Goal: Use online tool/utility

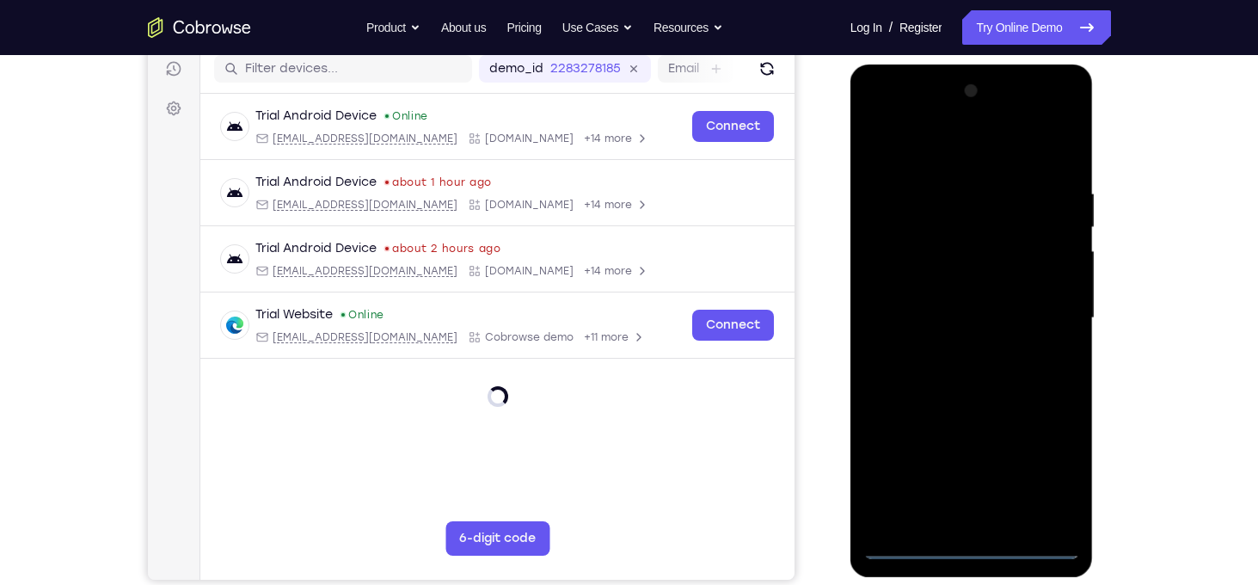
scroll to position [220, 0]
click at [966, 546] on div at bounding box center [971, 318] width 217 height 482
click at [1042, 482] on div at bounding box center [971, 318] width 217 height 482
click at [887, 120] on div at bounding box center [971, 318] width 217 height 482
click at [1040, 309] on div at bounding box center [971, 318] width 217 height 482
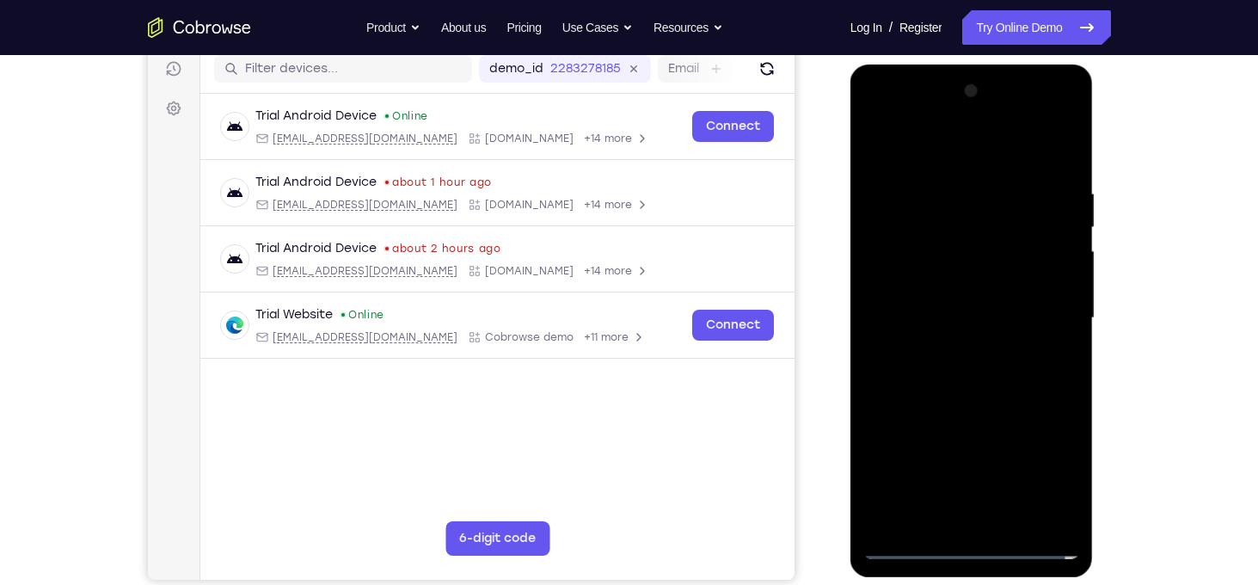
click at [955, 349] on div at bounding box center [971, 318] width 217 height 482
click at [978, 312] on div at bounding box center [971, 318] width 217 height 482
click at [907, 279] on div at bounding box center [971, 318] width 217 height 482
click at [977, 320] on div at bounding box center [971, 318] width 217 height 482
click at [988, 373] on div at bounding box center [971, 318] width 217 height 482
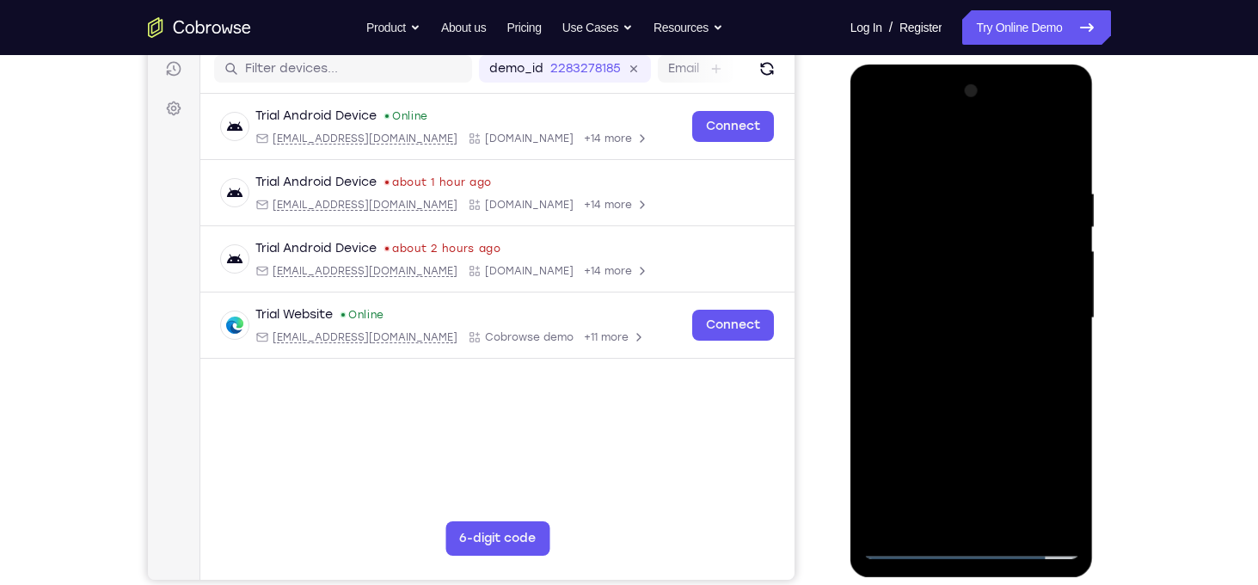
click at [912, 552] on div at bounding box center [971, 318] width 217 height 482
drag, startPoint x: 923, startPoint y: 140, endPoint x: 1274, endPoint y: 123, distance: 351.3
click at [1096, 123] on html "Online web based iOS Simulators and Android Emulators. Run iPhone, iPad, Mobile…" at bounding box center [972, 322] width 245 height 516
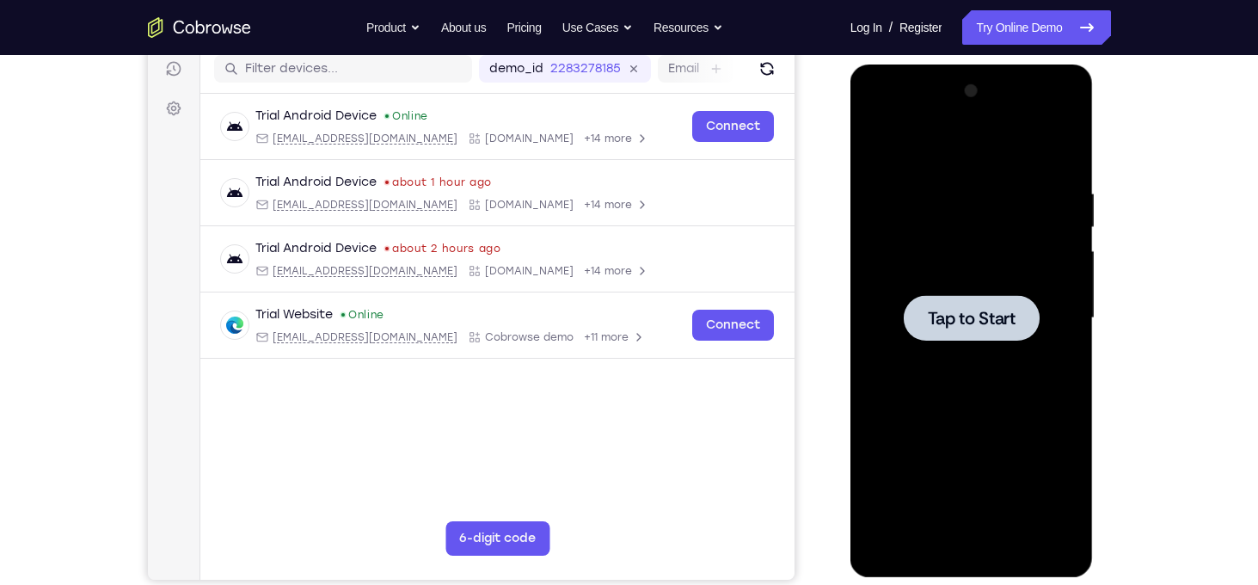
click at [994, 312] on span "Tap to Start" at bounding box center [972, 318] width 88 height 17
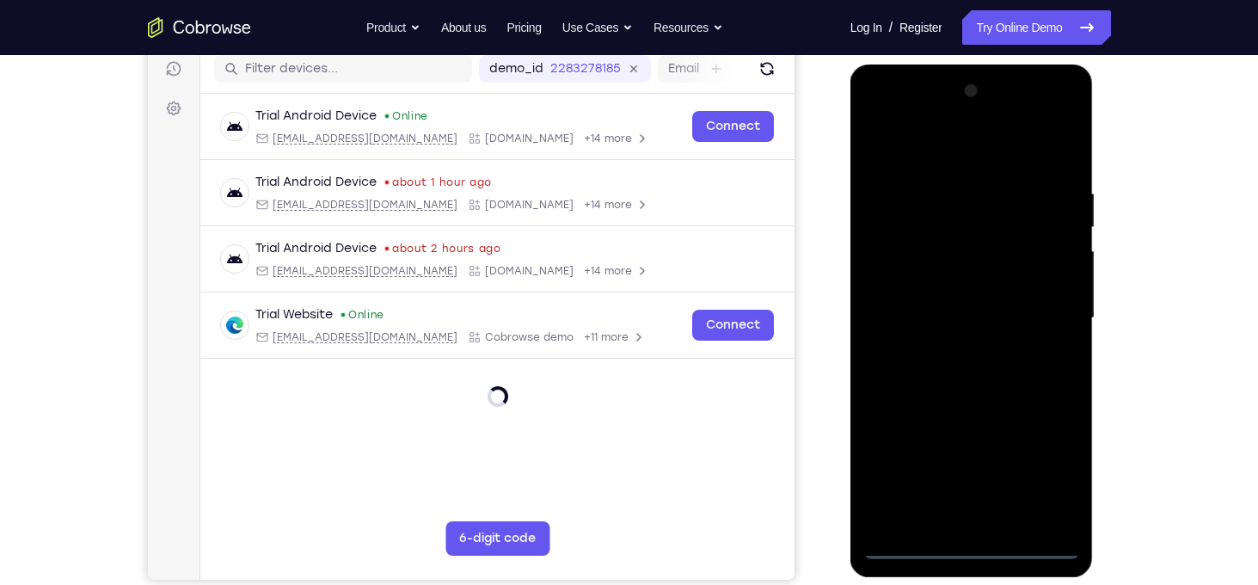
click at [904, 549] on div at bounding box center [971, 318] width 217 height 482
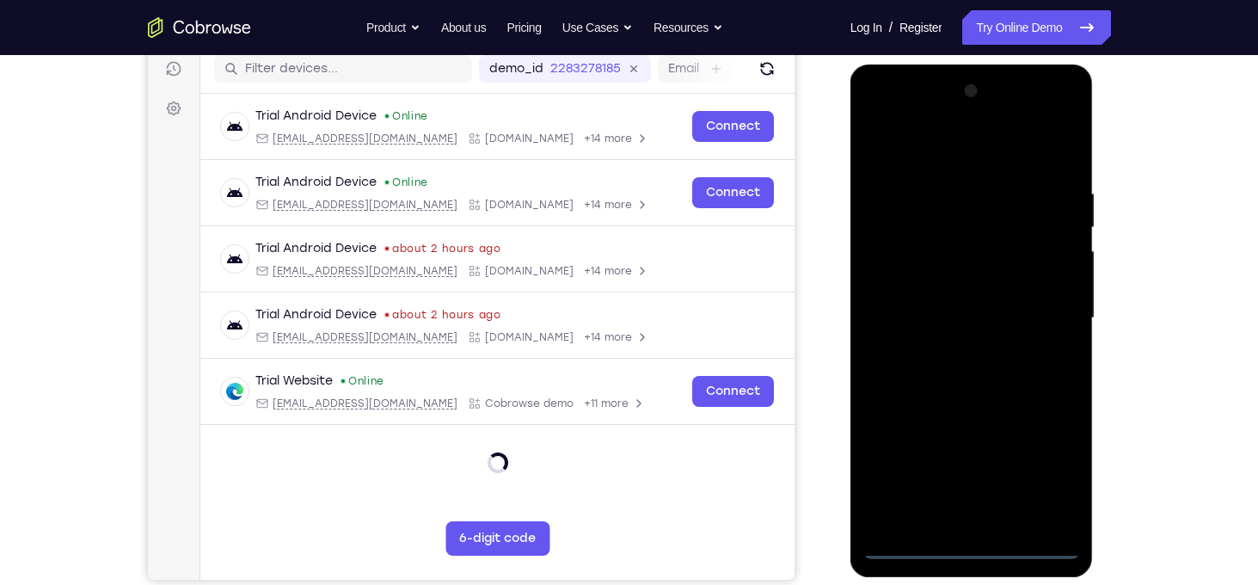
click at [968, 542] on div at bounding box center [971, 318] width 217 height 482
click at [1042, 458] on div at bounding box center [971, 318] width 217 height 482
click at [895, 119] on div at bounding box center [971, 318] width 217 height 482
click at [1043, 310] on div at bounding box center [971, 318] width 217 height 482
click at [911, 536] on div at bounding box center [971, 318] width 217 height 482
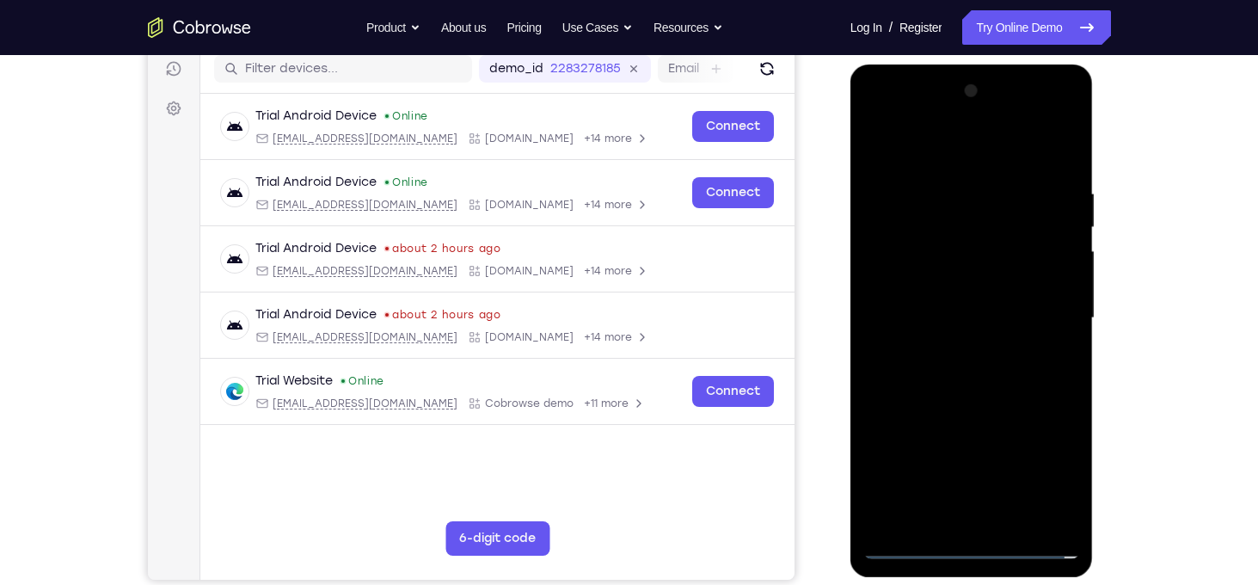
click at [907, 548] on div at bounding box center [971, 318] width 217 height 482
click at [1043, 305] on div at bounding box center [971, 318] width 217 height 482
click at [983, 521] on div at bounding box center [971, 318] width 217 height 482
click at [956, 300] on div at bounding box center [971, 318] width 217 height 482
click at [892, 282] on div at bounding box center [971, 318] width 217 height 482
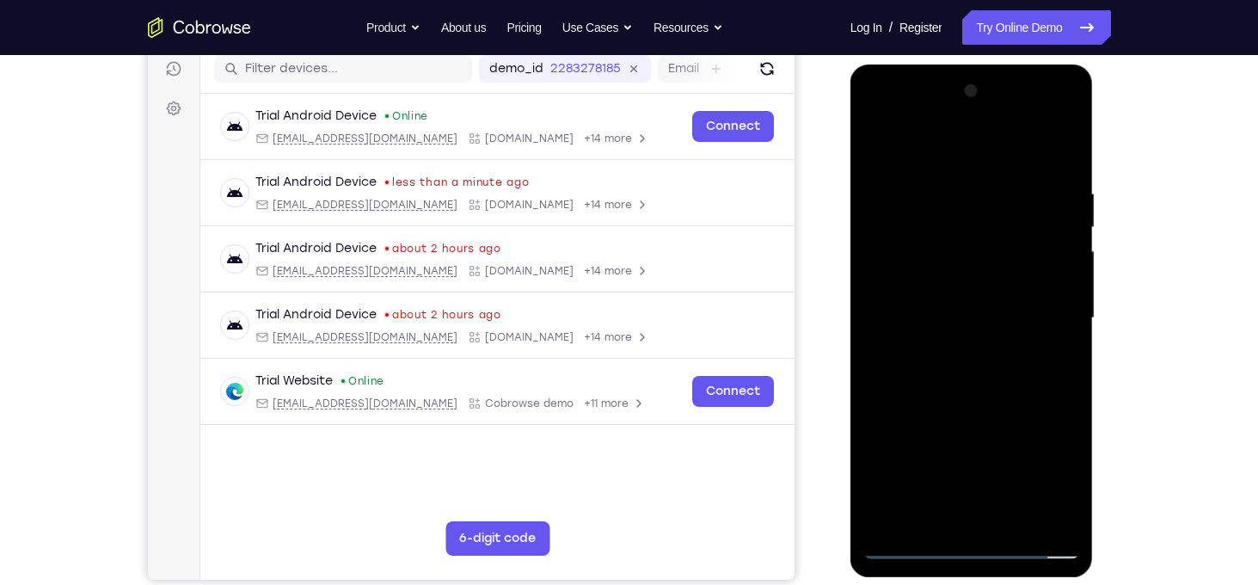
click at [928, 324] on div at bounding box center [971, 318] width 217 height 482
click at [912, 384] on div at bounding box center [971, 318] width 217 height 482
click at [942, 367] on div at bounding box center [971, 318] width 217 height 482
click at [935, 375] on div at bounding box center [971, 318] width 217 height 482
drag, startPoint x: 928, startPoint y: 150, endPoint x: 1132, endPoint y: 132, distance: 204.7
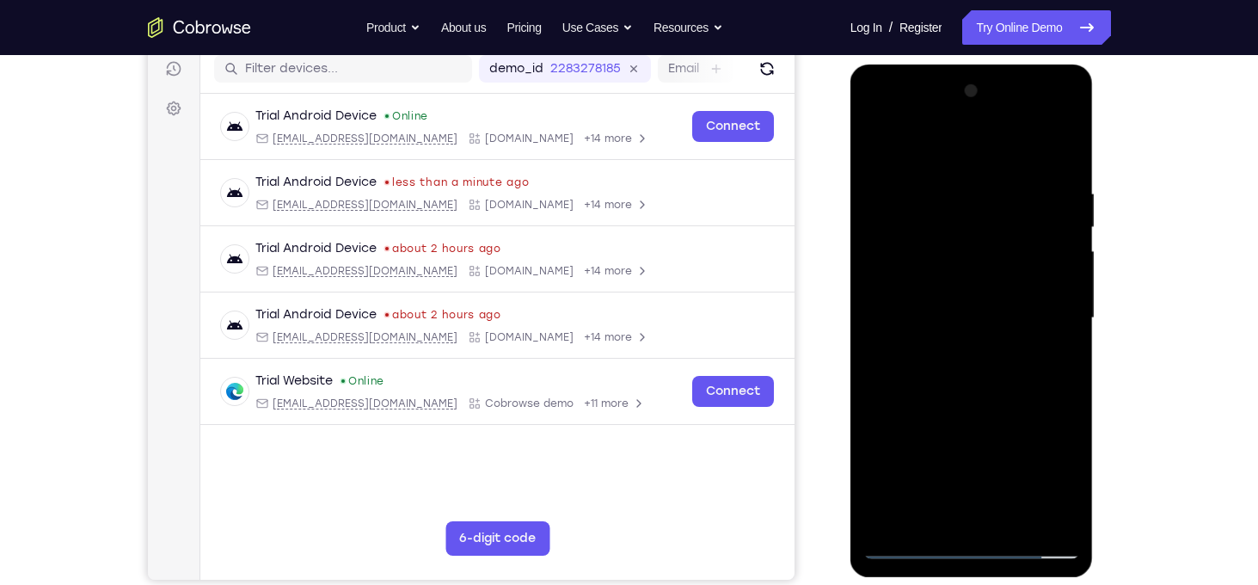
click at [1096, 132] on html "Online web based iOS Simulators and Android Emulators. Run iPhone, iPad, Mobile…" at bounding box center [972, 322] width 245 height 516
click at [961, 364] on div at bounding box center [971, 318] width 217 height 482
click at [934, 386] on div at bounding box center [971, 318] width 217 height 482
click at [1063, 175] on div at bounding box center [971, 318] width 217 height 482
click at [1063, 159] on div at bounding box center [971, 318] width 217 height 482
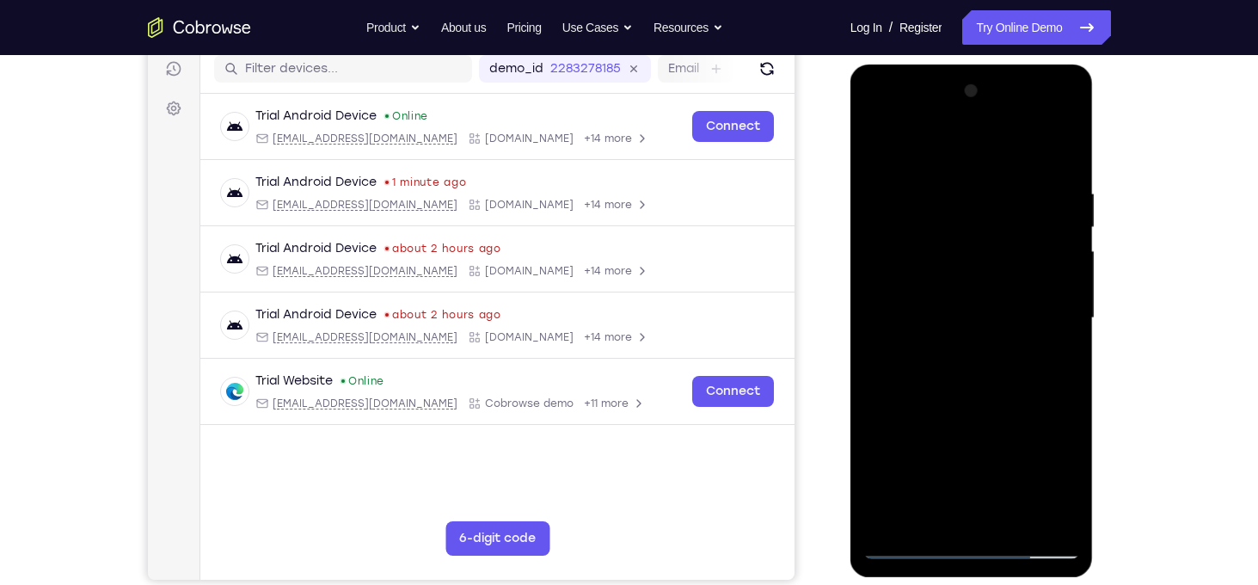
click at [906, 547] on div at bounding box center [971, 318] width 217 height 482
click at [910, 541] on div at bounding box center [971, 318] width 217 height 482
click at [1064, 518] on div at bounding box center [971, 318] width 217 height 482
click at [1022, 525] on div at bounding box center [971, 318] width 217 height 482
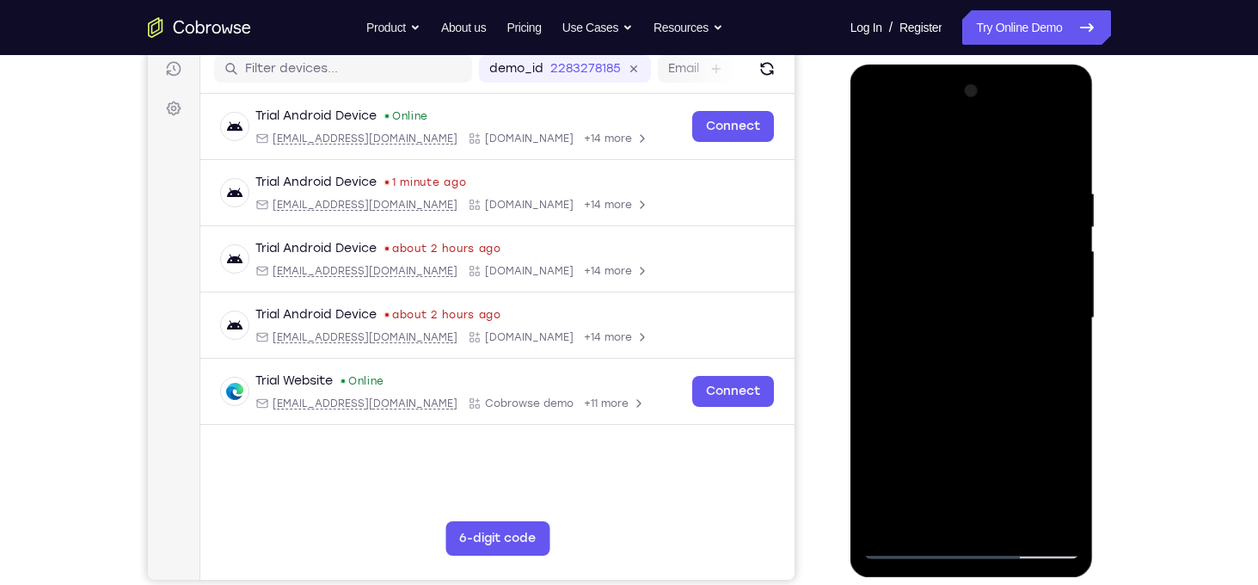
click at [980, 414] on div at bounding box center [971, 318] width 217 height 482
click at [979, 302] on div at bounding box center [971, 318] width 217 height 482
click at [906, 547] on div at bounding box center [971, 318] width 217 height 482
click at [1014, 516] on div at bounding box center [971, 318] width 217 height 482
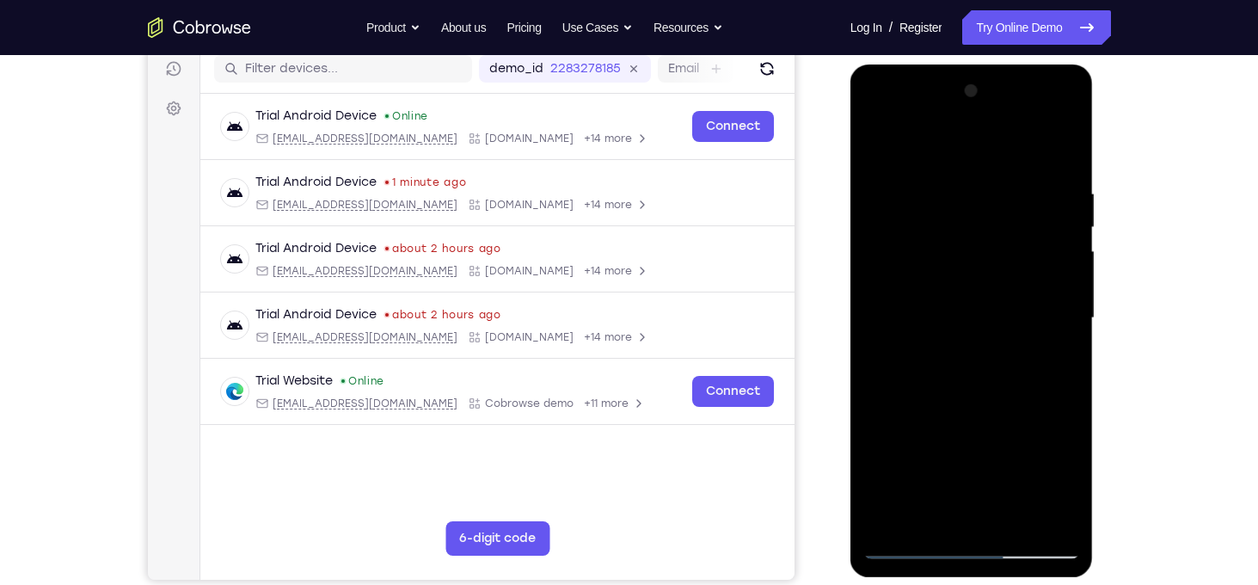
click at [942, 500] on div at bounding box center [971, 318] width 217 height 482
click at [902, 554] on div at bounding box center [971, 318] width 217 height 482
click at [903, 547] on div at bounding box center [971, 318] width 217 height 482
drag, startPoint x: 981, startPoint y: 421, endPoint x: 1003, endPoint y: 261, distance: 162.2
click at [1003, 261] on div at bounding box center [971, 318] width 217 height 482
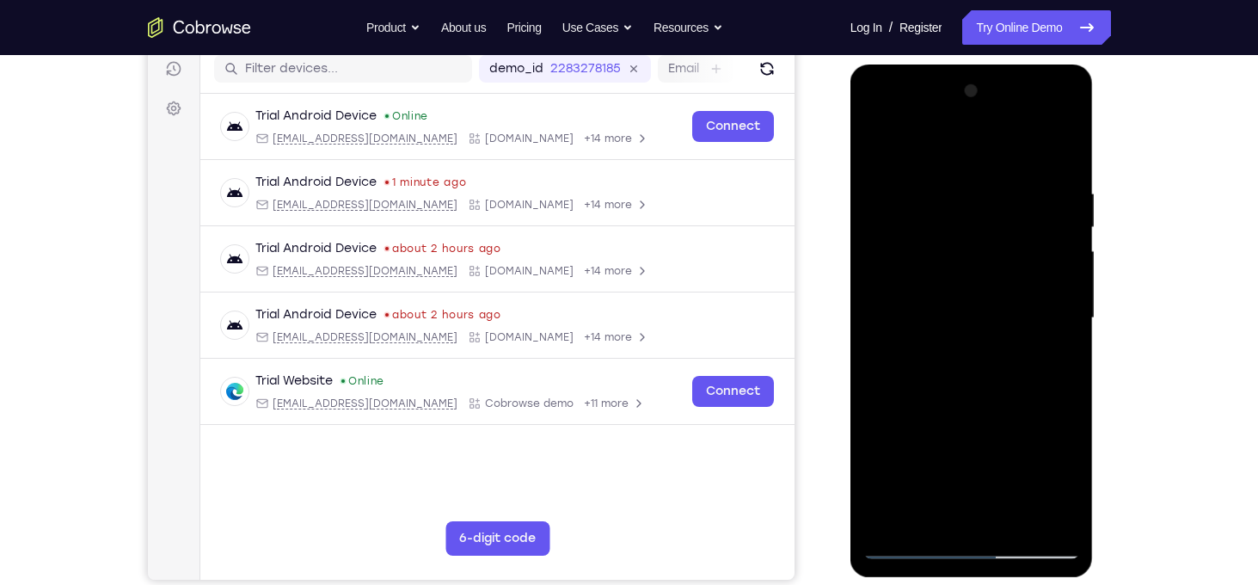
drag, startPoint x: 987, startPoint y: 391, endPoint x: 984, endPoint y: 223, distance: 168.6
click at [984, 223] on div at bounding box center [971, 318] width 217 height 482
drag, startPoint x: 981, startPoint y: 397, endPoint x: 985, endPoint y: 271, distance: 126.5
click at [985, 271] on div at bounding box center [971, 318] width 217 height 482
